Goal: Check status: Check status

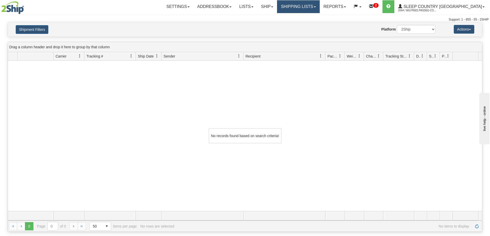
drag, startPoint x: 310, startPoint y: 7, endPoint x: 309, endPoint y: 19, distance: 12.2
click at [309, 7] on link "Shipping lists" at bounding box center [298, 6] width 42 height 13
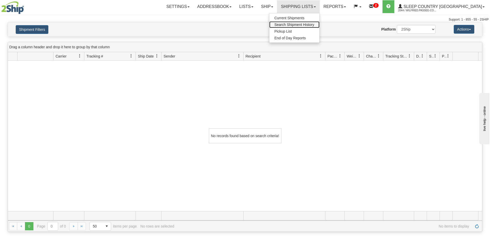
drag, startPoint x: 313, startPoint y: 24, endPoint x: 287, endPoint y: 41, distance: 30.2
click at [313, 25] on span "Search Shipment History" at bounding box center [294, 25] width 40 height 4
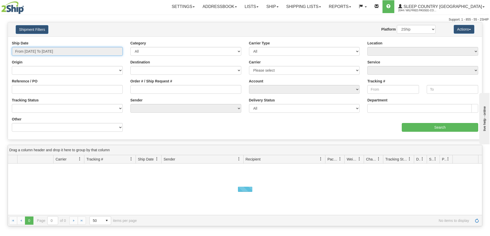
click at [69, 50] on input "From [DATE] To [DATE]" at bounding box center [67, 51] width 111 height 9
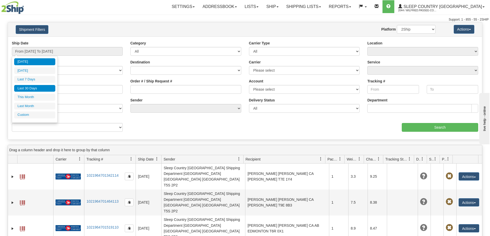
click at [35, 87] on li "Last 30 Days" at bounding box center [34, 88] width 41 height 7
type input "From [DATE] To [DATE]"
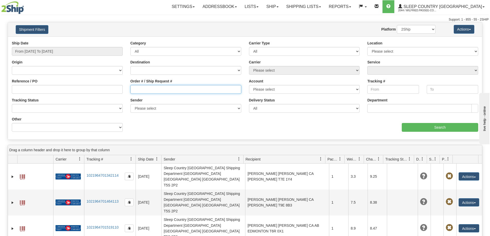
click at [157, 89] on input "Order # / Ship Request #" at bounding box center [185, 89] width 111 height 9
paste input "9000I085821"
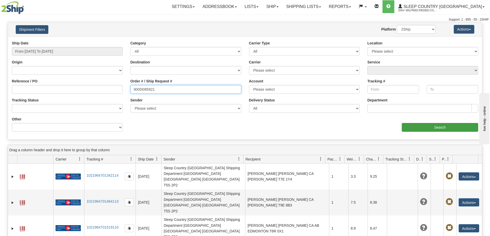
type input "9000I085821"
click at [404, 127] on input "Search" at bounding box center [440, 127] width 76 height 9
